Goal: Complete application form

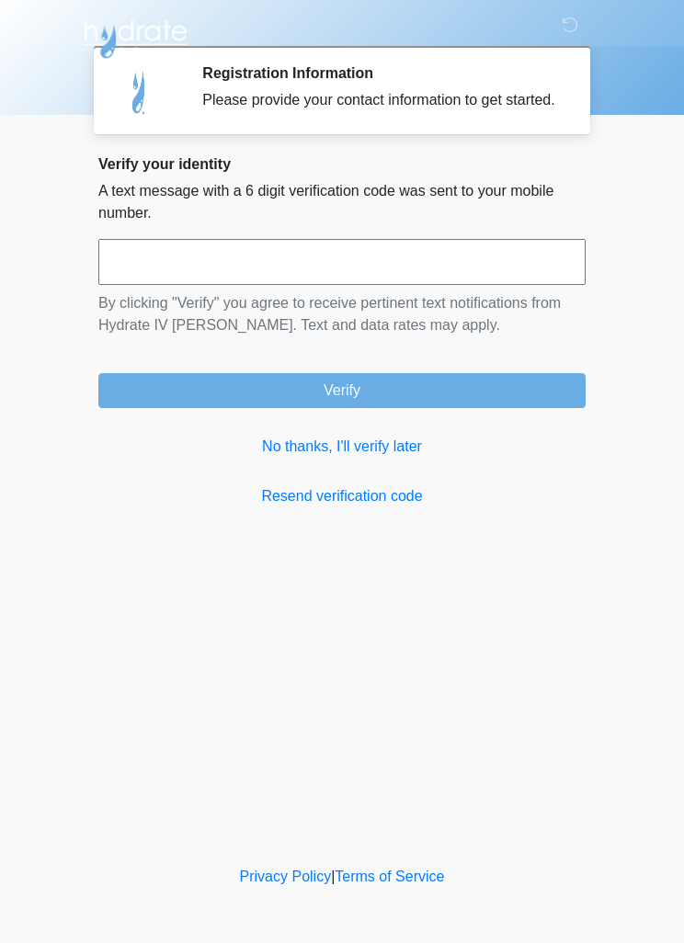
click at [260, 277] on input "text" at bounding box center [341, 262] width 487 height 46
type input "******"
click at [374, 408] on button "Verify" at bounding box center [341, 390] width 487 height 35
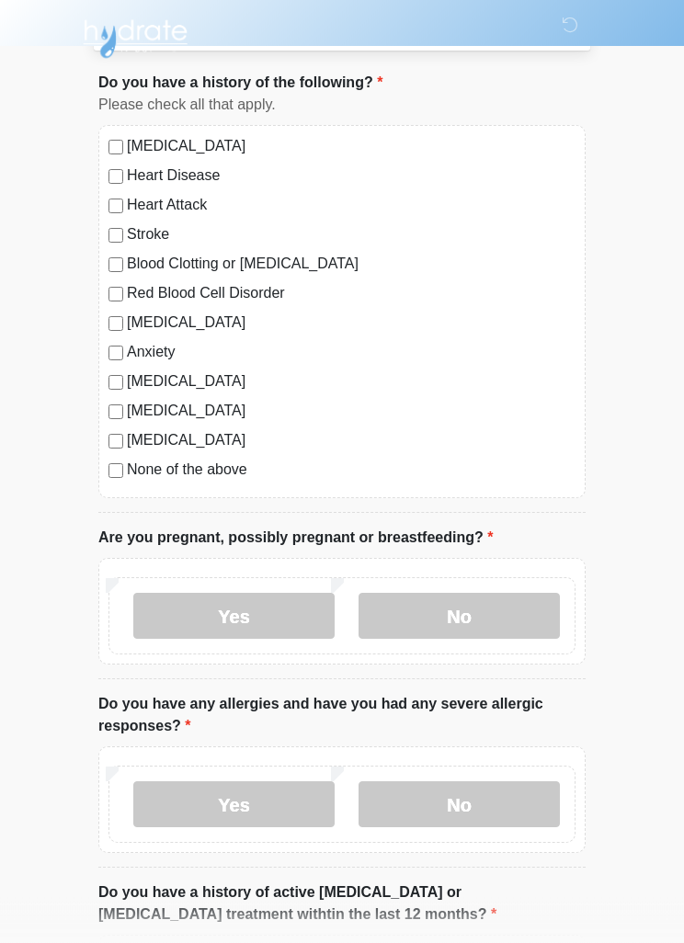
scroll to position [101, 0]
click at [465, 615] on label "No" at bounding box center [458, 616] width 201 height 46
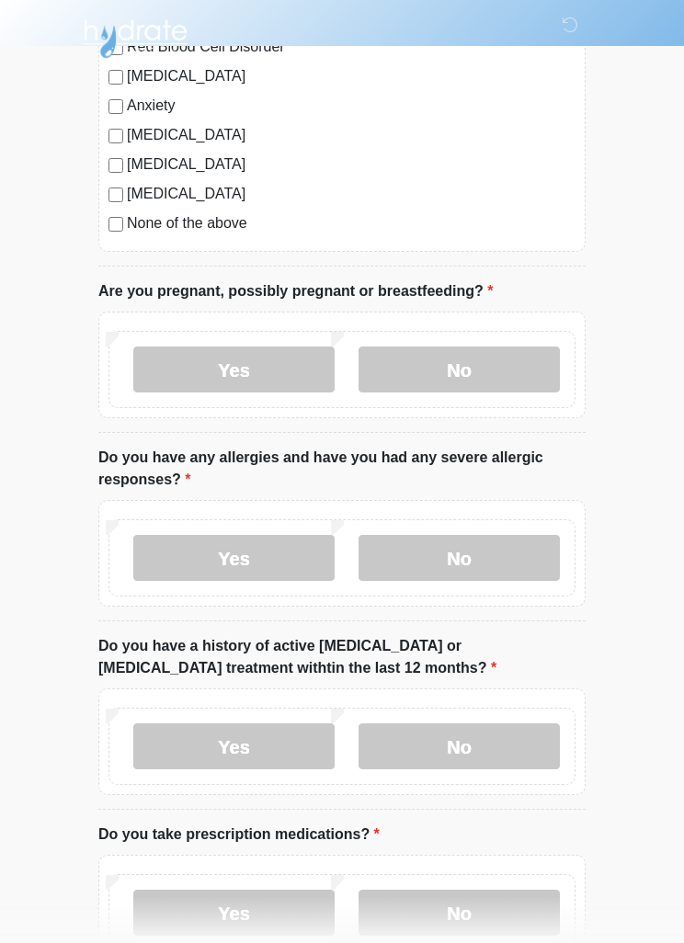
scroll to position [351, 0]
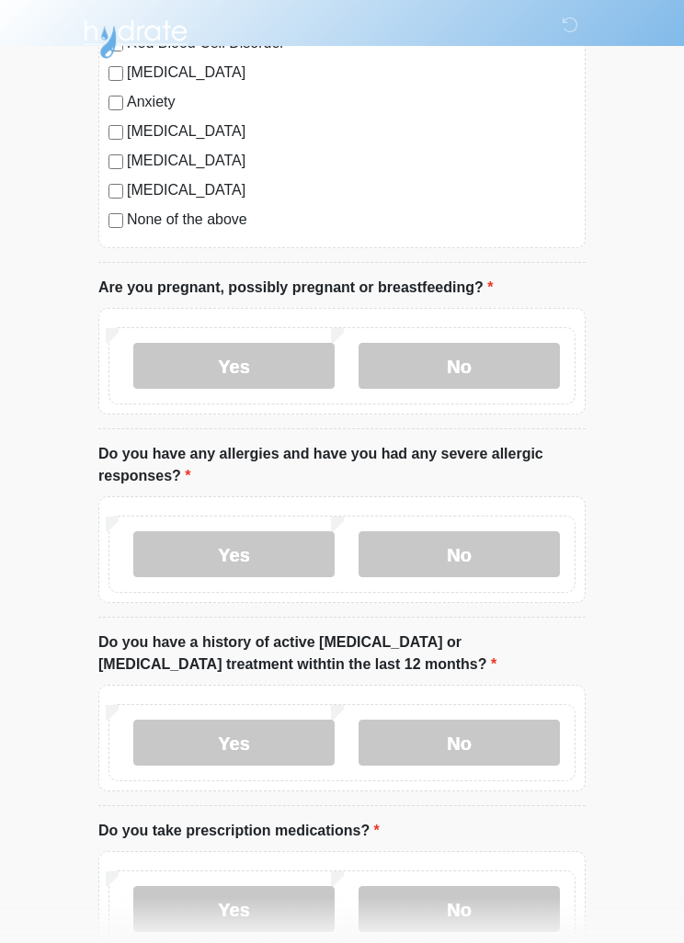
click at [464, 544] on label "No" at bounding box center [458, 554] width 201 height 46
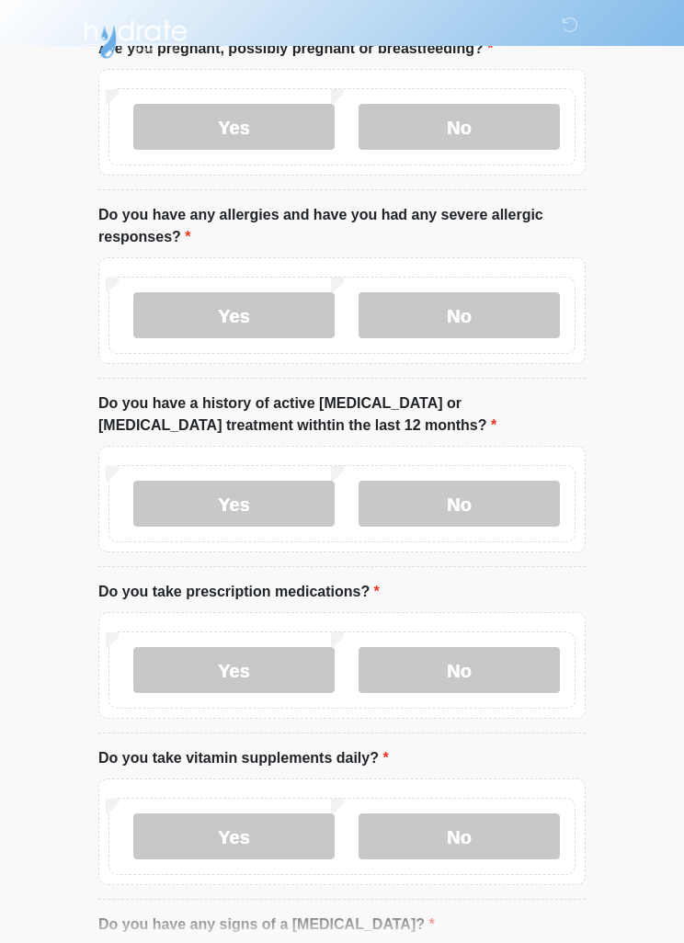
scroll to position [594, 0]
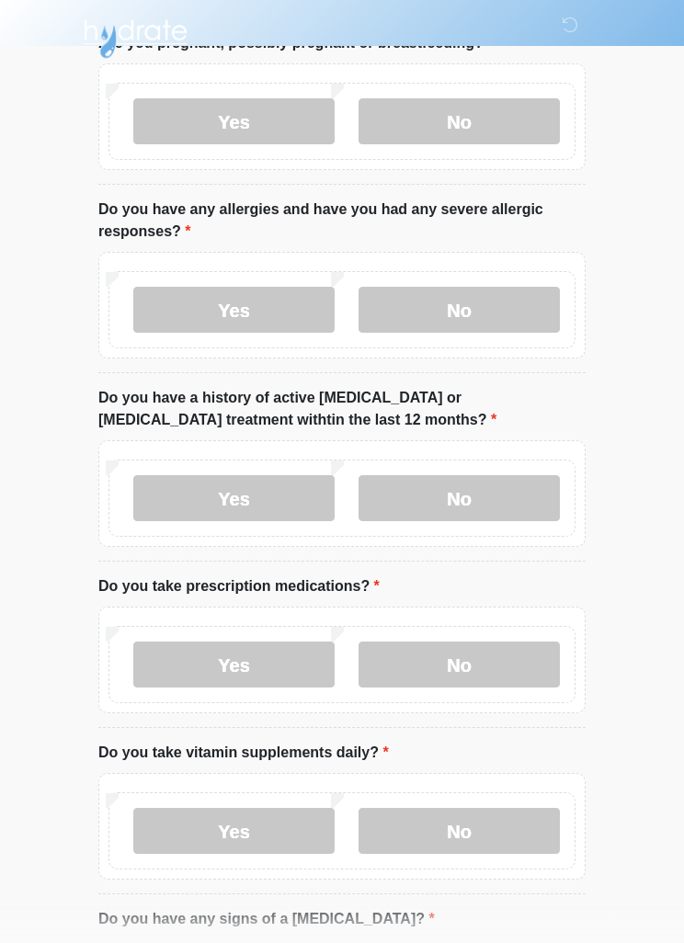
click at [474, 485] on label "No" at bounding box center [458, 499] width 201 height 46
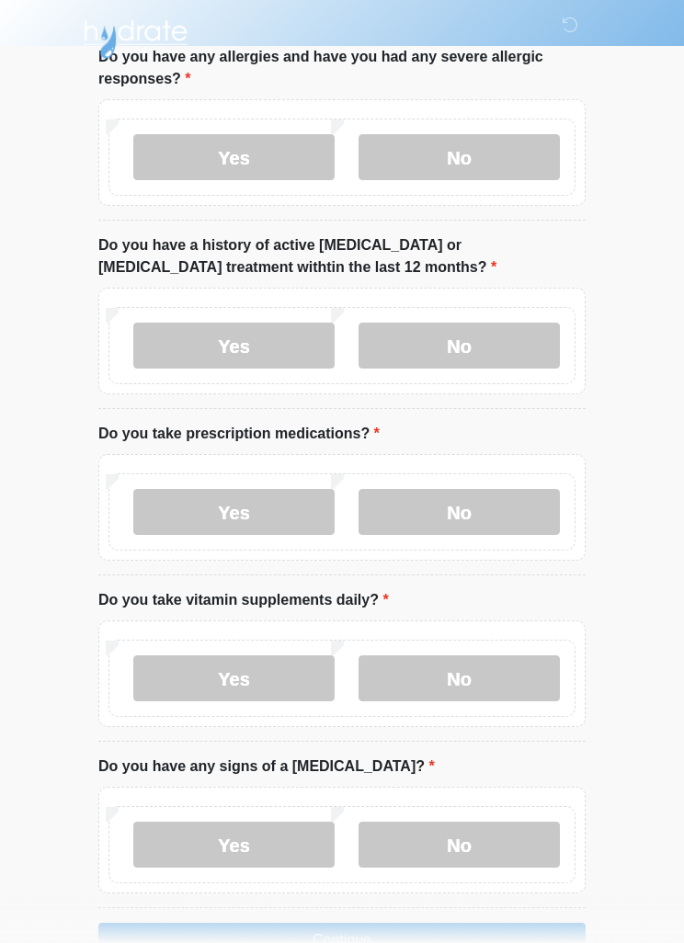
click at [458, 503] on label "No" at bounding box center [458, 512] width 201 height 46
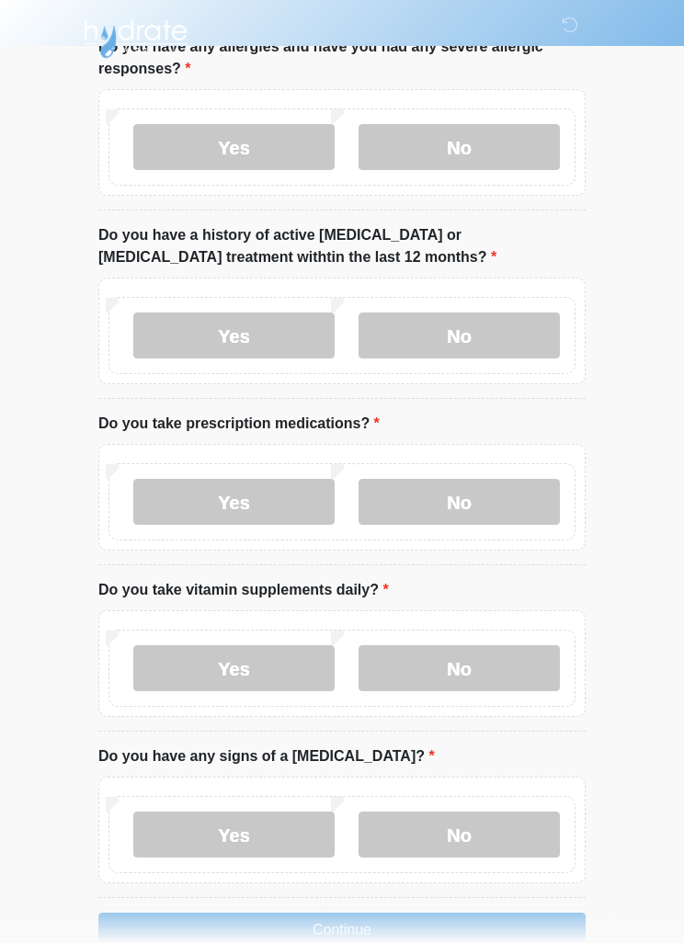
scroll to position [800, 0]
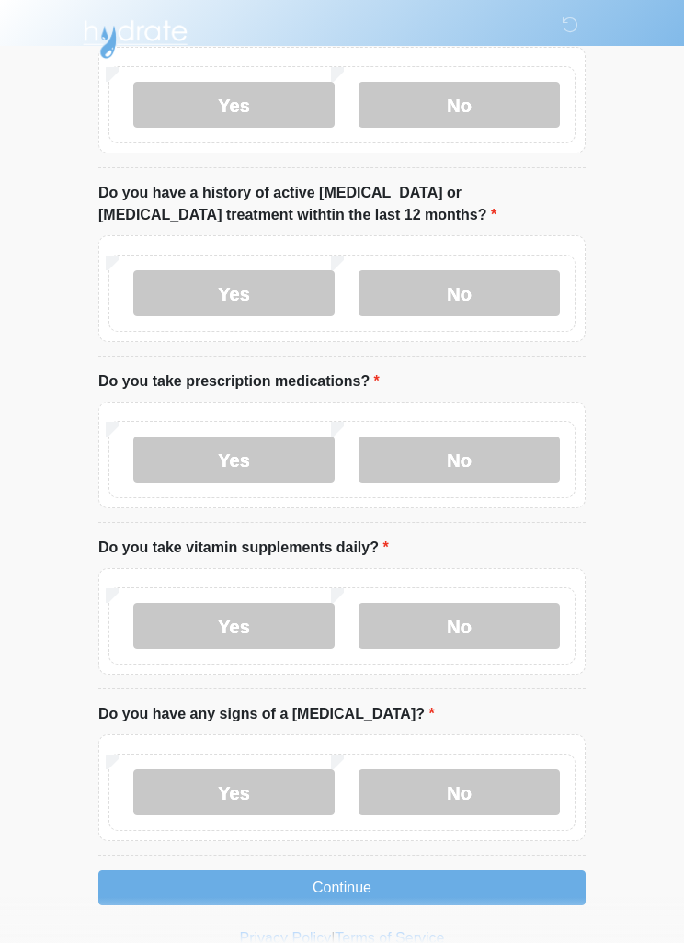
click at [217, 624] on label "Yes" at bounding box center [233, 626] width 201 height 46
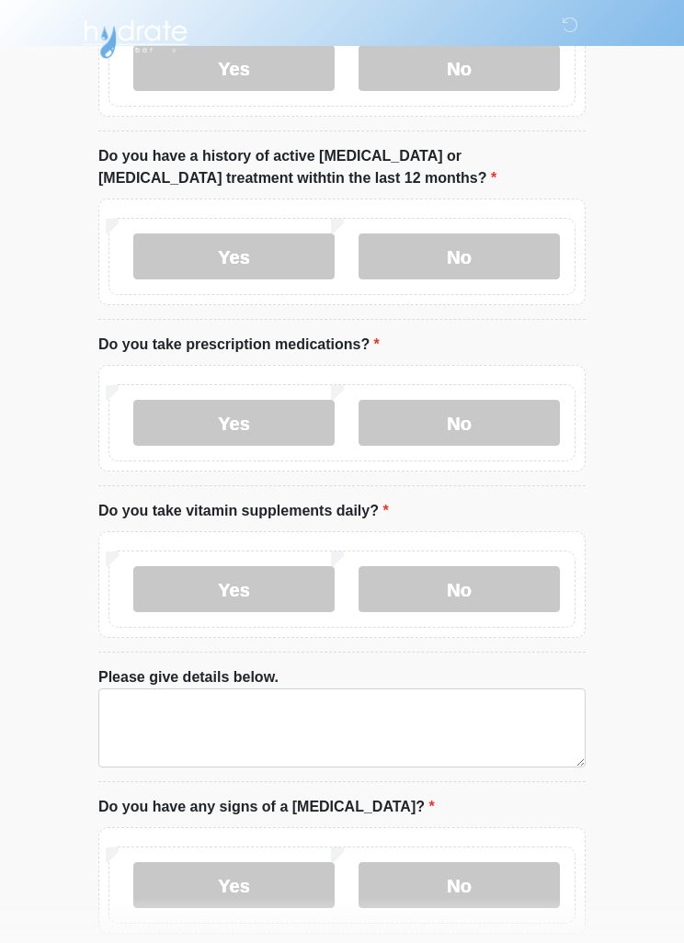
scroll to position [929, 0]
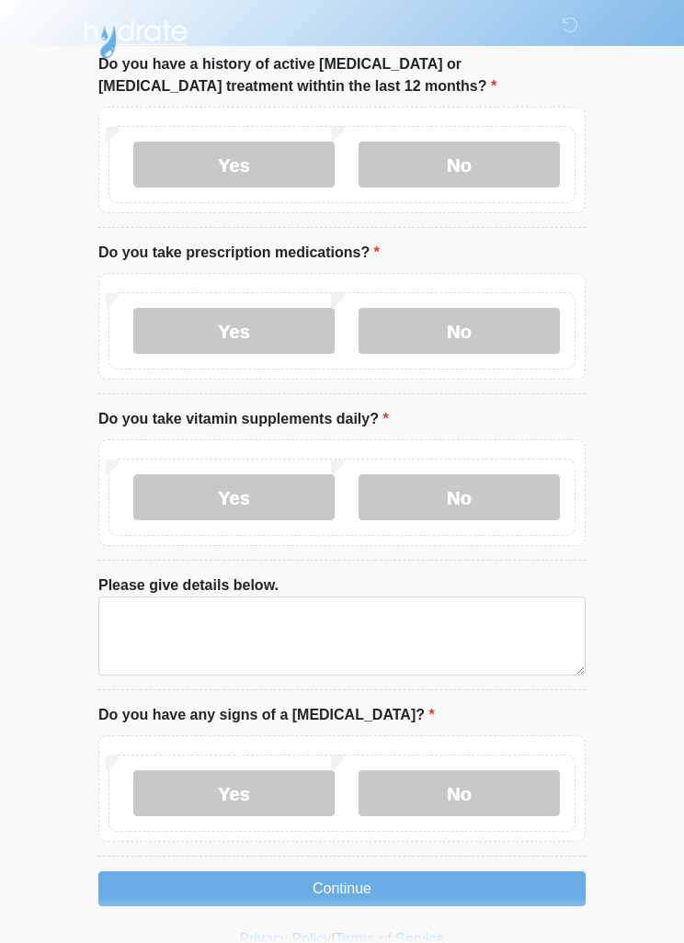
click at [458, 783] on label "No" at bounding box center [458, 793] width 201 height 46
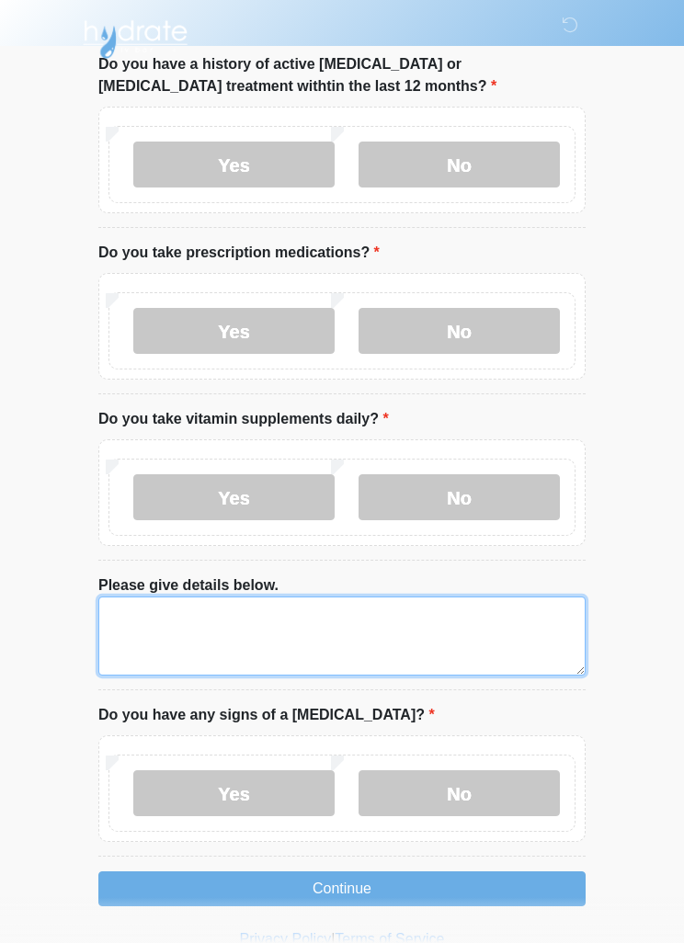
click at [212, 617] on textarea "Please give details below." at bounding box center [341, 635] width 487 height 79
type textarea "********"
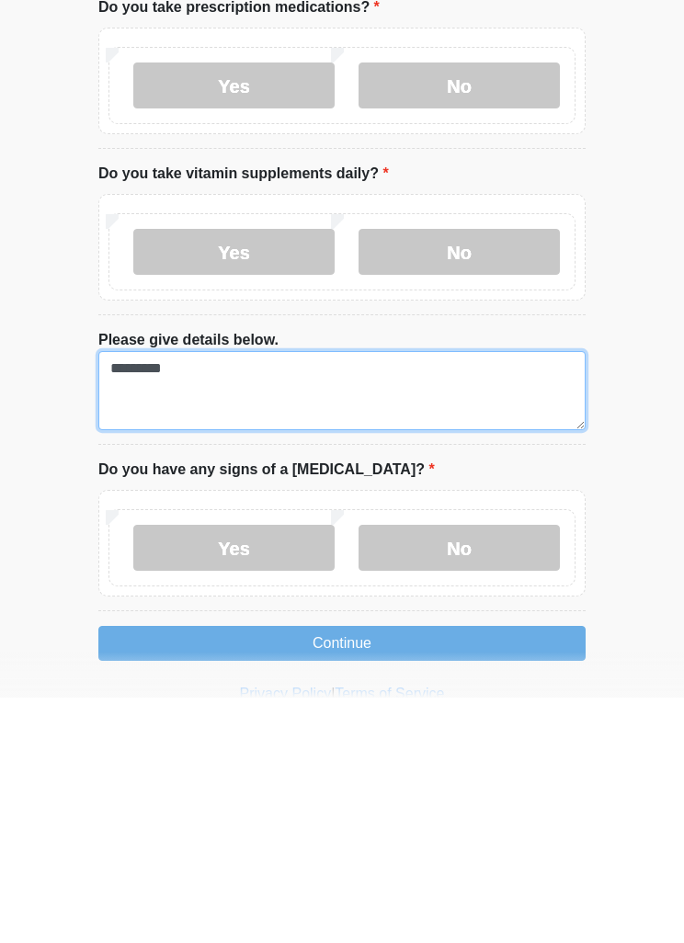
scroll to position [988, 0]
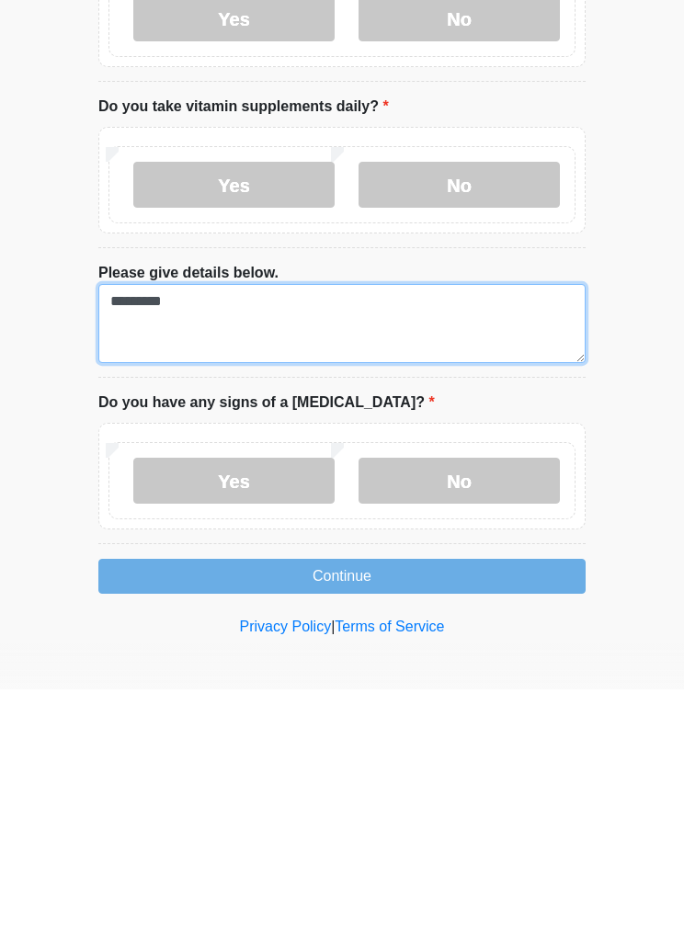
click at [143, 538] on textarea "********" at bounding box center [341, 577] width 487 height 79
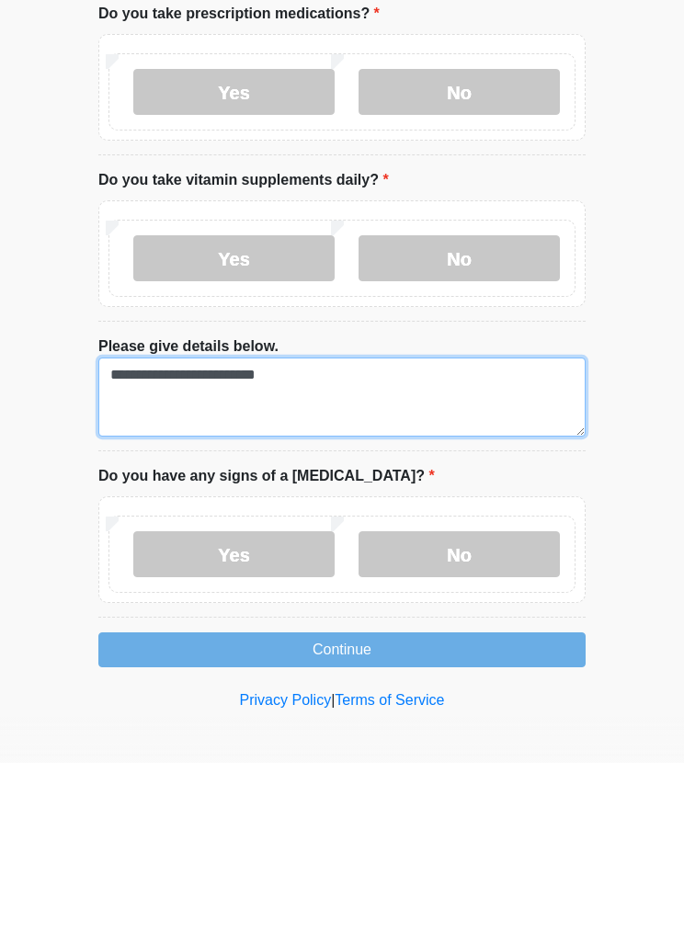
type textarea "**********"
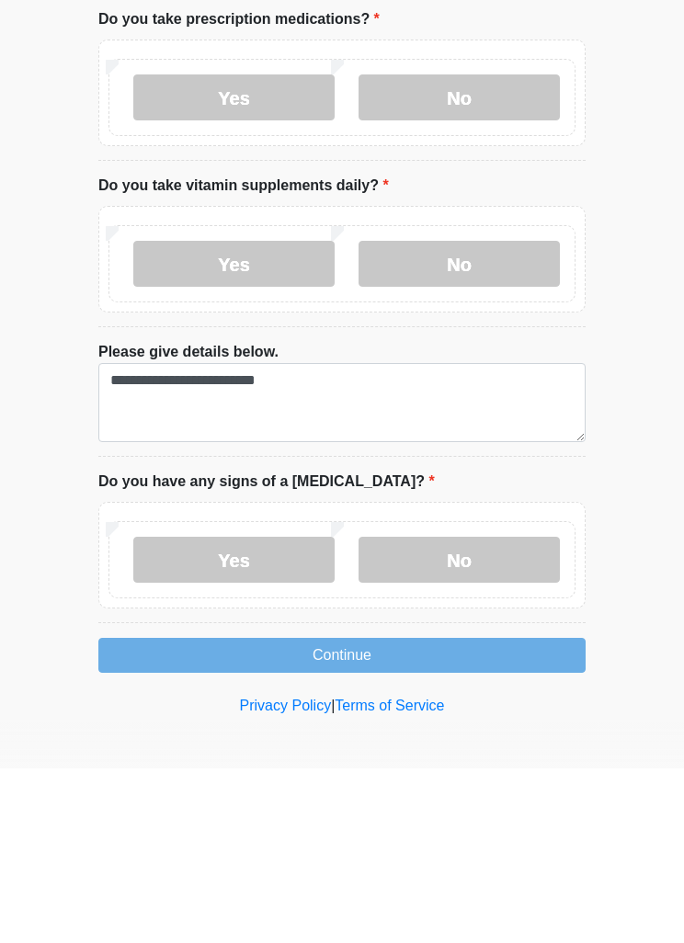
click at [355, 812] on button "Continue" at bounding box center [341, 829] width 487 height 35
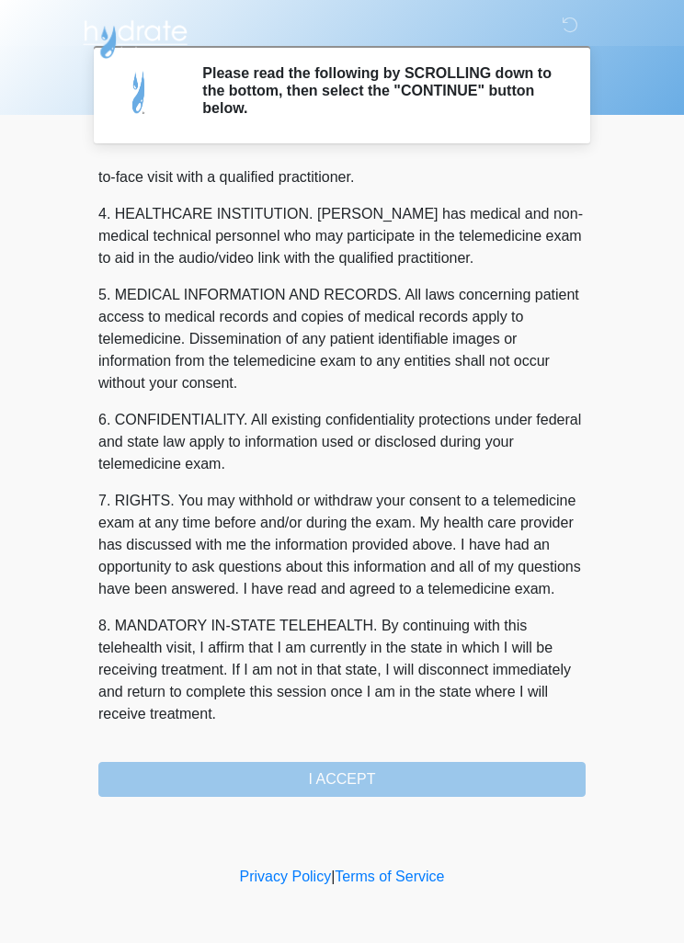
scroll to position [513, 0]
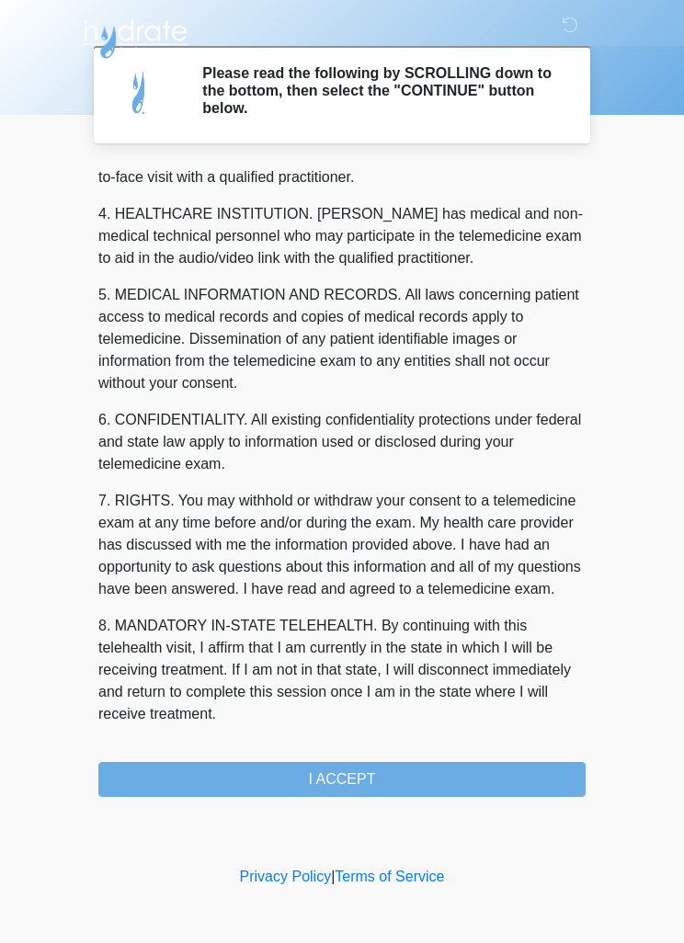
click at [345, 773] on button "I ACCEPT" at bounding box center [341, 779] width 487 height 35
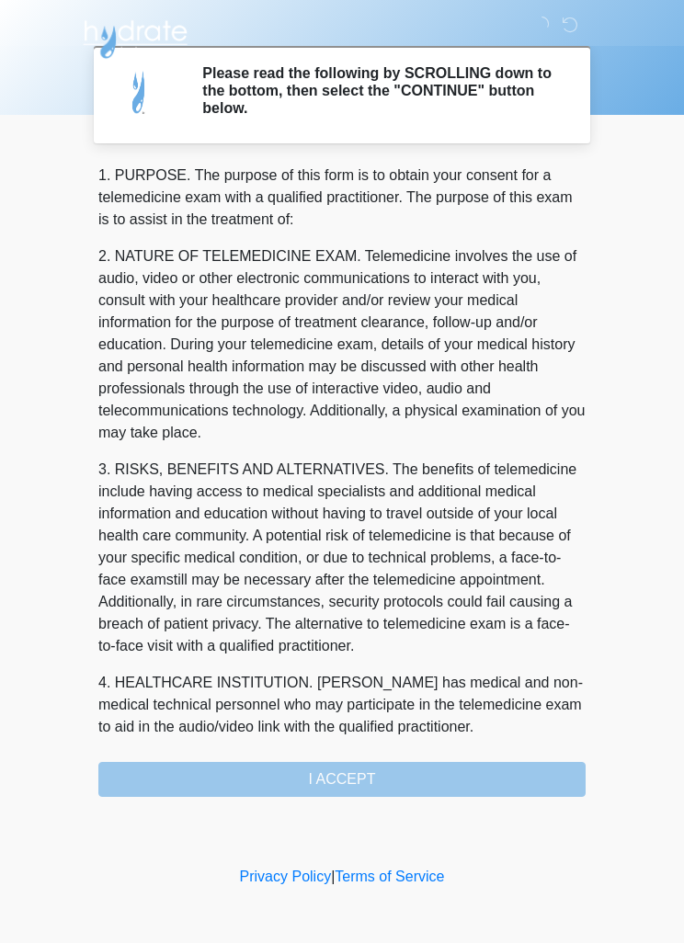
scroll to position [-75, 0]
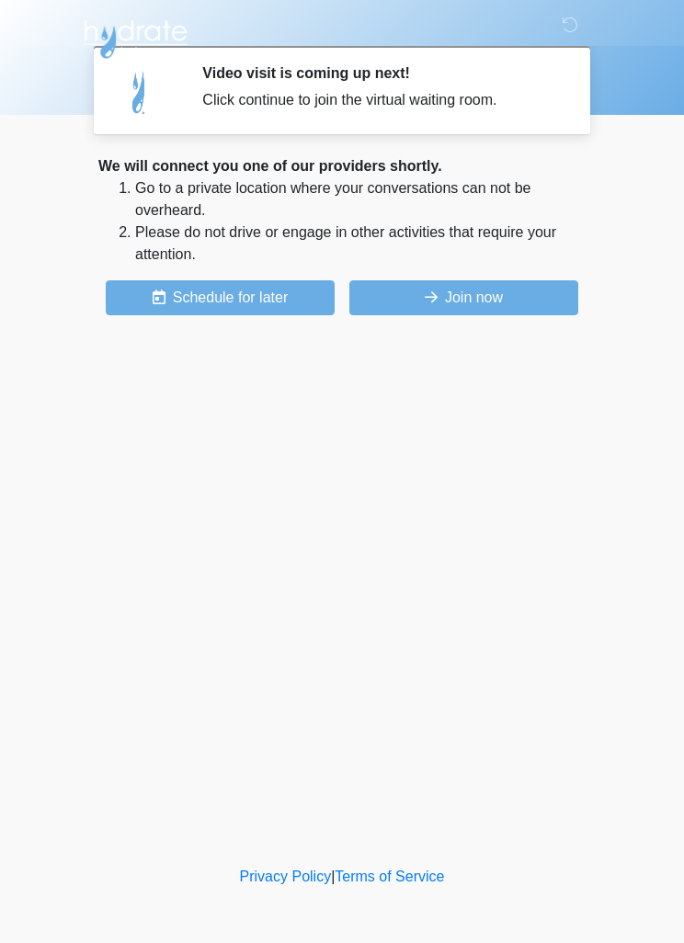
click at [475, 295] on button "Join now" at bounding box center [463, 297] width 229 height 35
